Goal: Navigation & Orientation: Find specific page/section

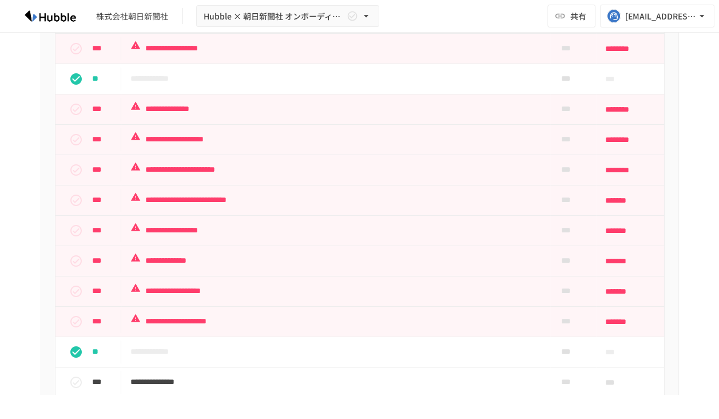
scroll to position [815, 0]
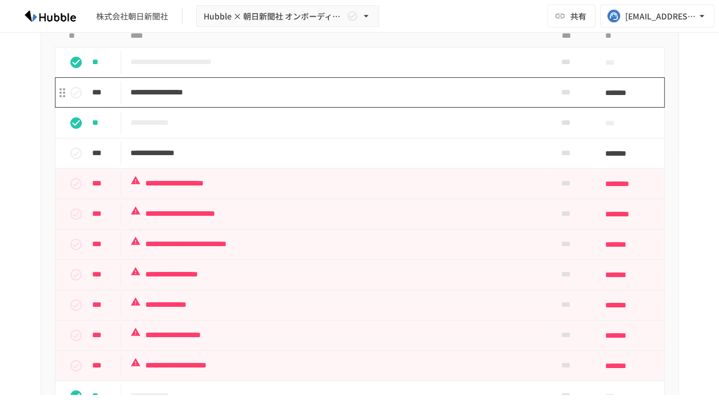
scroll to position [908, 0]
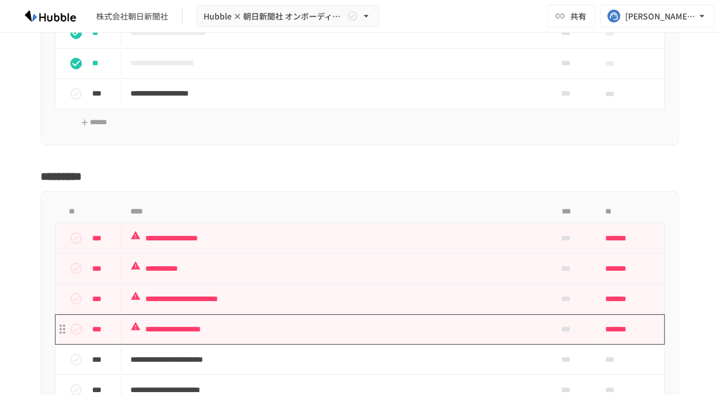
scroll to position [1358, 0]
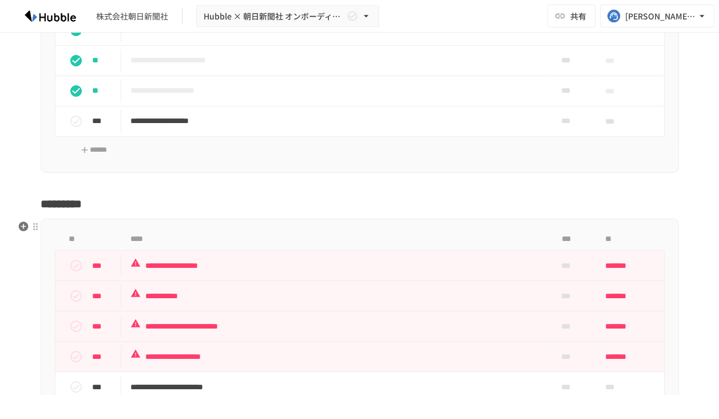
click at [270, 209] on div "**********" at bounding box center [360, 377] width 698 height 3335
